Goal: Task Accomplishment & Management: Manage account settings

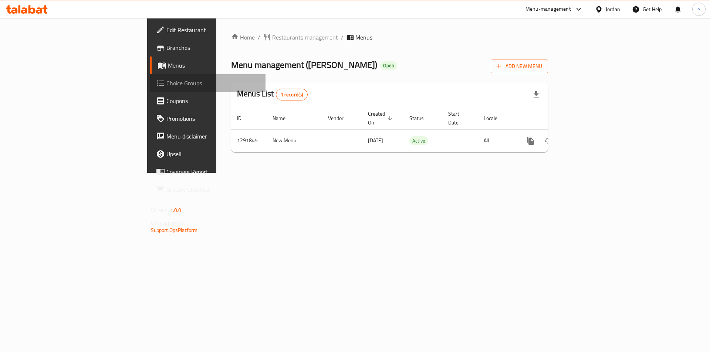
click at [166, 86] on span "Choice Groups" at bounding box center [212, 83] width 93 height 9
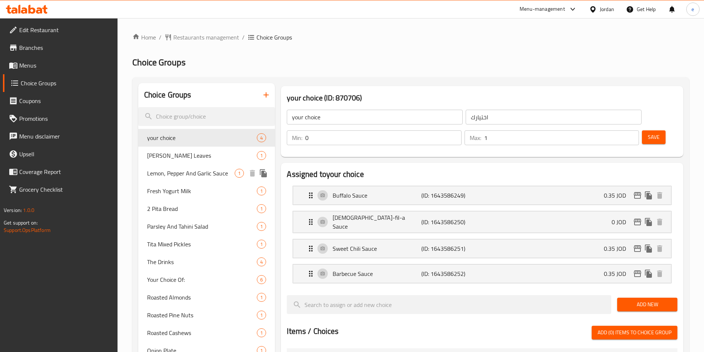
click at [164, 177] on span "Lemon, Pepper And Garlic Sauce" at bounding box center [191, 173] width 88 height 9
type input "Lemon, Pepper And Garlic Sauce"
type input "صوص الليمون والفلفل والثوم"
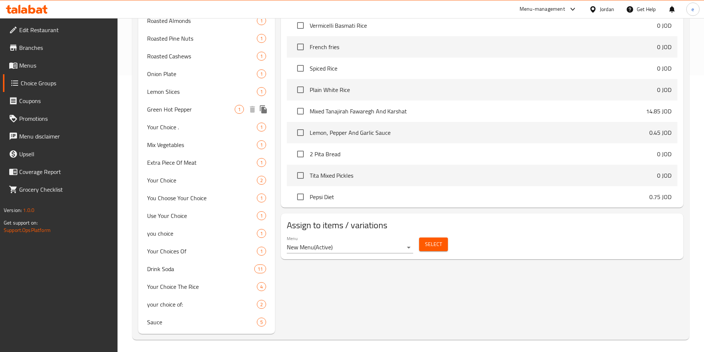
scroll to position [95, 0]
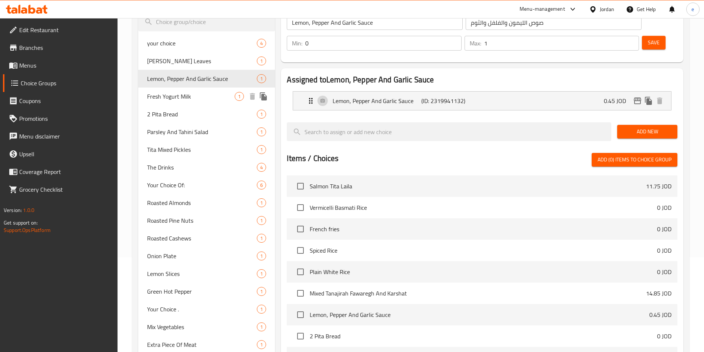
click at [177, 101] on span "Fresh Yogurt Milk" at bounding box center [191, 96] width 88 height 9
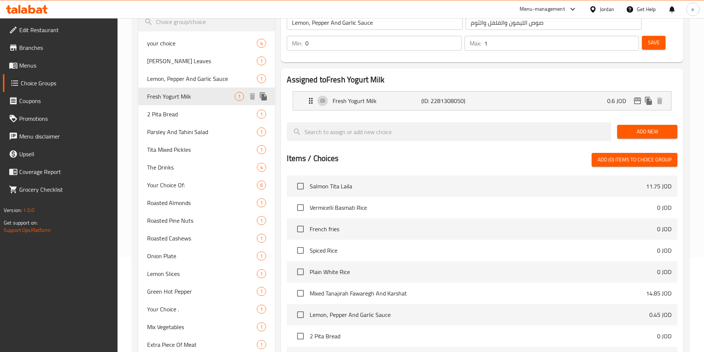
type input "Fresh Yogurt Milk"
type input "لبن [PERSON_NAME]"
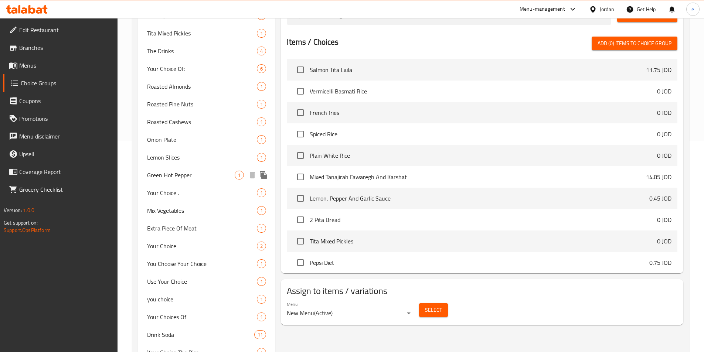
scroll to position [132, 0]
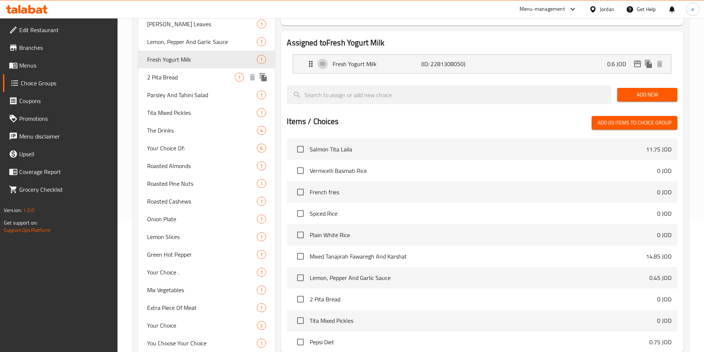
drag, startPoint x: 160, startPoint y: 82, endPoint x: 233, endPoint y: 28, distance: 89.9
click at [160, 82] on span "2 Pita Bread" at bounding box center [191, 77] width 88 height 9
type input "2 Pita Bread"
type input "2 خبز بيتا"
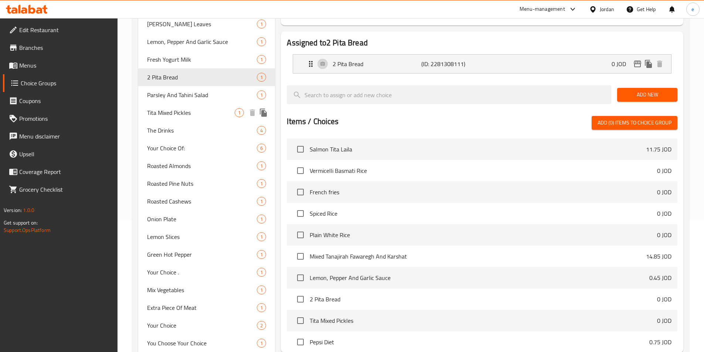
click at [182, 114] on span "Tita Mixed Pickles" at bounding box center [191, 112] width 88 height 9
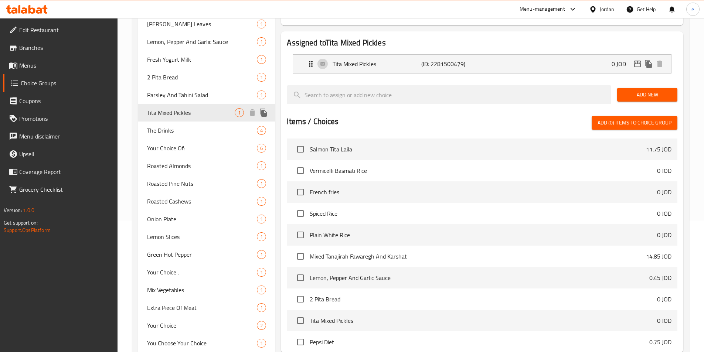
type input "Tita Mixed Pickles"
type input "مخلل تيتا المشكل"
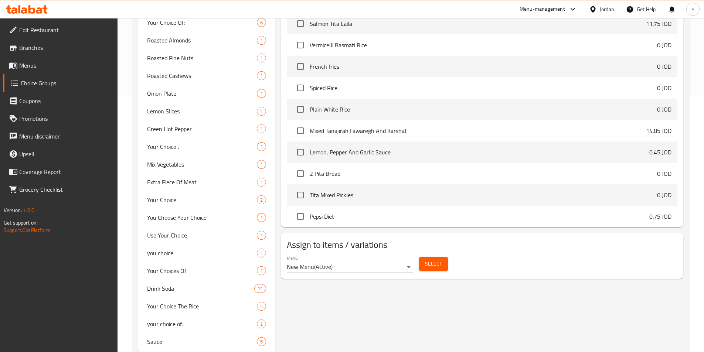
scroll to position [169, 0]
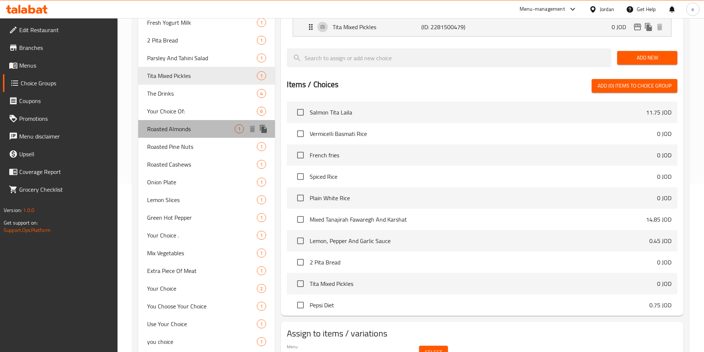
click at [174, 130] on span "Roasted Almonds" at bounding box center [191, 129] width 88 height 9
type input "Roasted Almonds"
type input "لوز محمص"
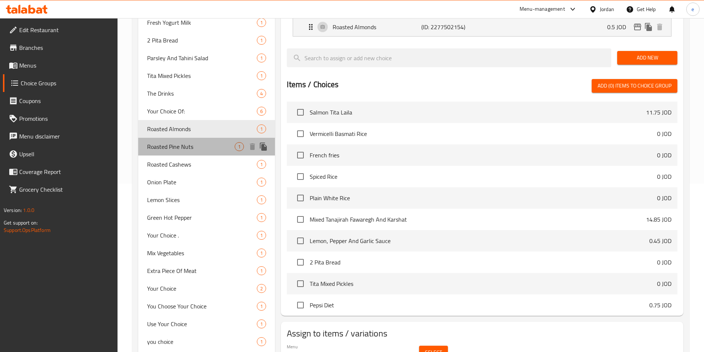
click at [184, 147] on span "Roasted Pine Nuts" at bounding box center [191, 146] width 88 height 9
type input "Roasted Pine Nuts"
type input "صنوبر محمص"
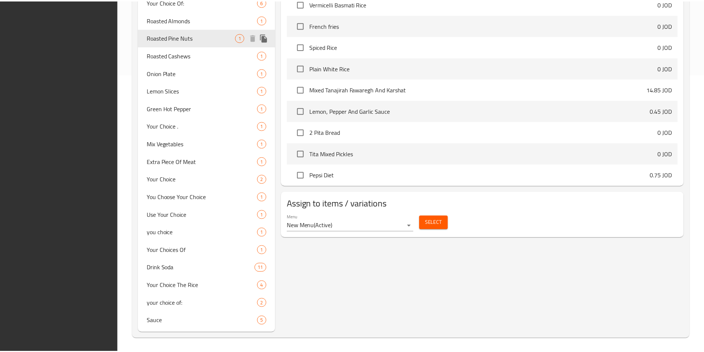
scroll to position [279, 0]
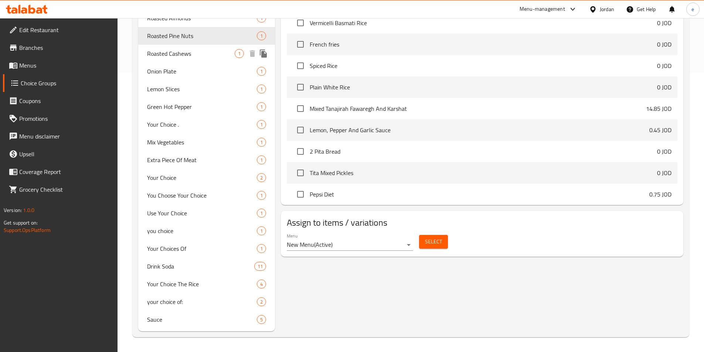
click at [180, 56] on span "Roasted Cashews" at bounding box center [191, 53] width 88 height 9
type input "Roasted Cashews"
type input "كاجو محمص"
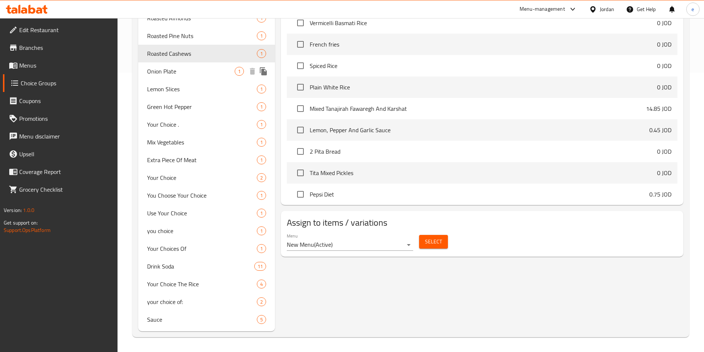
click at [182, 71] on span "Onion Plate" at bounding box center [191, 71] width 88 height 9
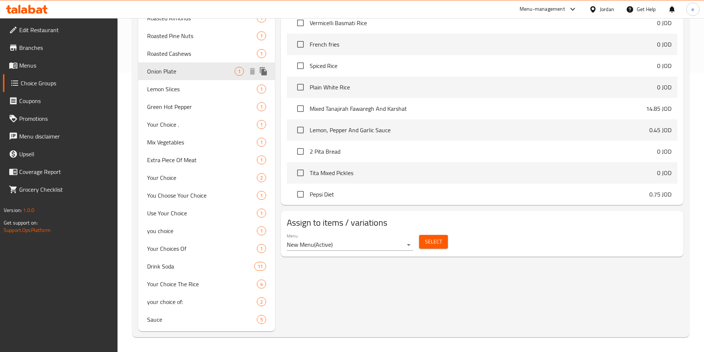
type input "Onion Plate"
type input "طبق بصل"
drag, startPoint x: 169, startPoint y: 88, endPoint x: 190, endPoint y: 106, distance: 27.5
click at [169, 88] on span "Lemon Slices" at bounding box center [191, 89] width 88 height 9
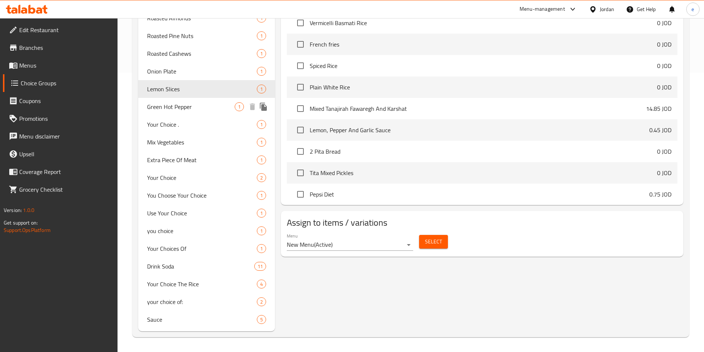
type input "Lemon Slices"
type input "ليمون شرائح"
click at [178, 113] on div "Green Hot Pepper 1" at bounding box center [206, 107] width 137 height 18
type input "Green Hot Pepper"
type input "فلفل اخضر حار"
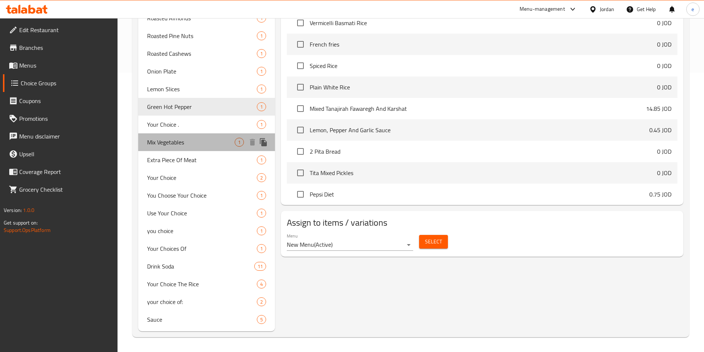
click at [184, 136] on div "Mix Vegetables 1" at bounding box center [206, 142] width 137 height 18
type input "Mix Vegetables"
type input "خضره مشكله"
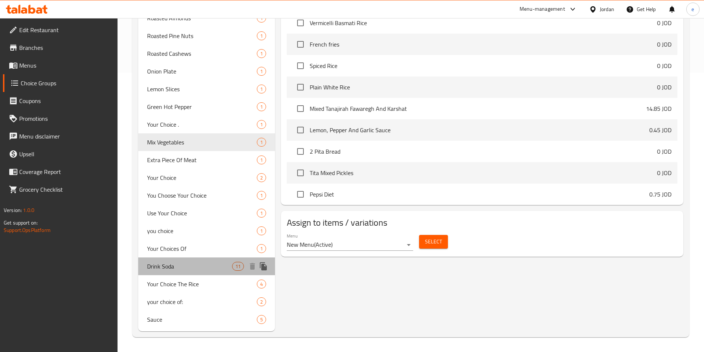
click at [173, 268] on span "Drink Soda" at bounding box center [189, 266] width 85 height 9
type input "Drink Soda"
type input "شرب الصودا"
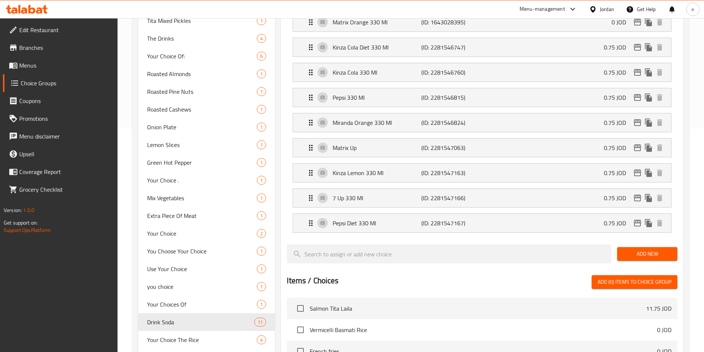
scroll to position [217, 0]
